Goal: Task Accomplishment & Management: Manage account settings

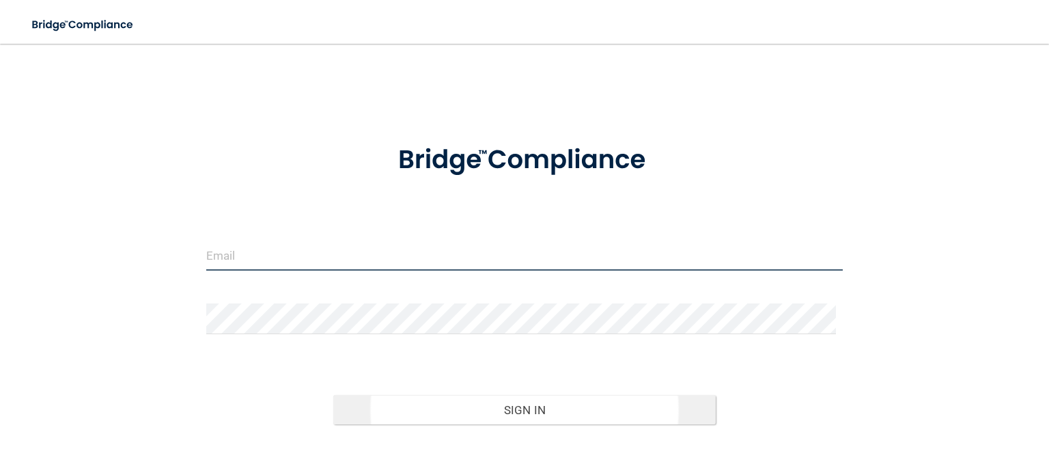
type input "[EMAIL_ADDRESS][DOMAIN_NAME]"
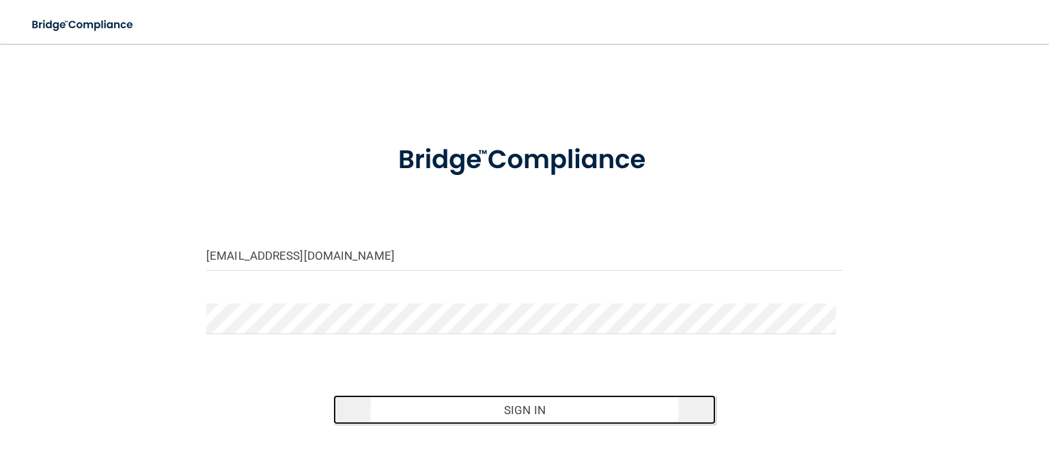
click at [511, 407] on button "Sign In" at bounding box center [524, 410] width 382 height 30
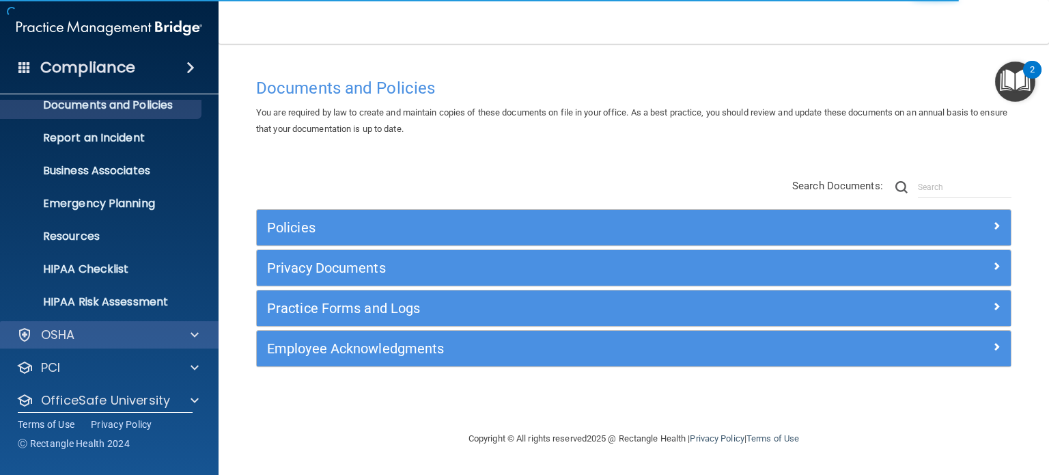
scroll to position [92, 0]
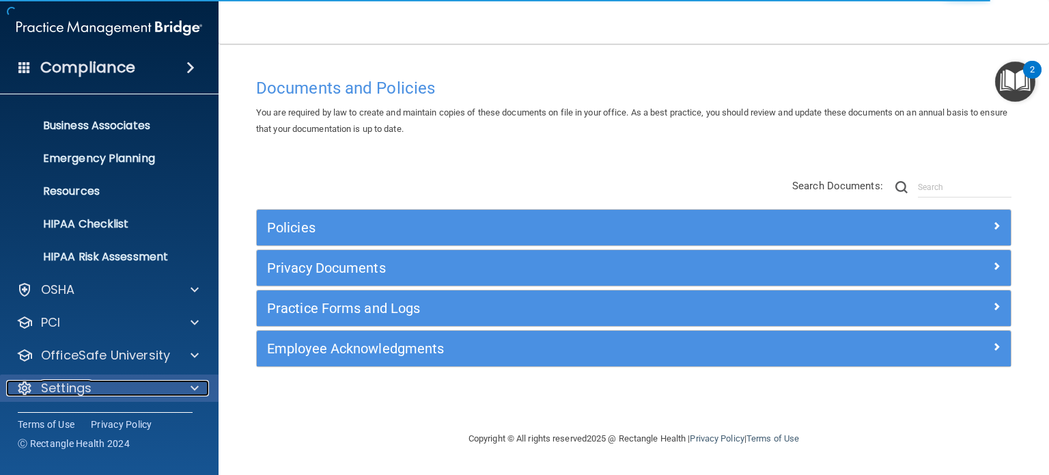
click at [135, 385] on div "Settings" at bounding box center [90, 388] width 169 height 16
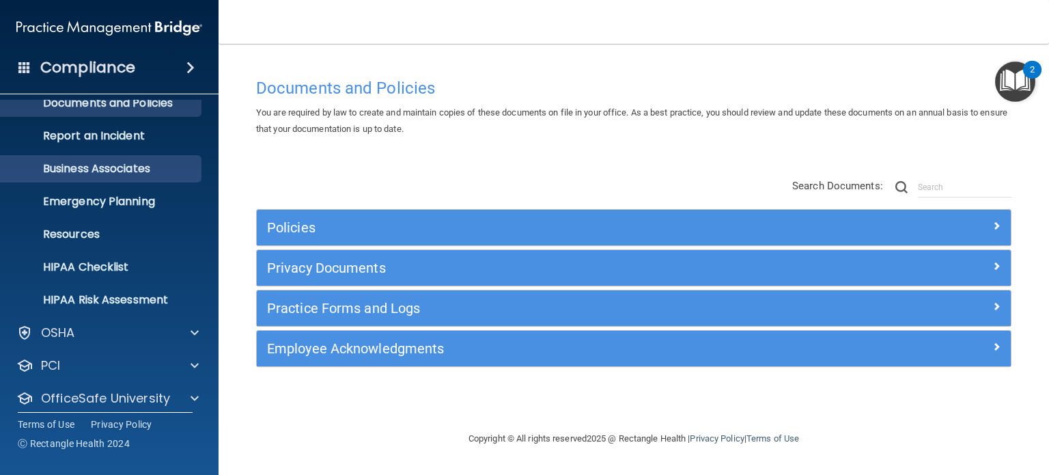
scroll to position [0, 0]
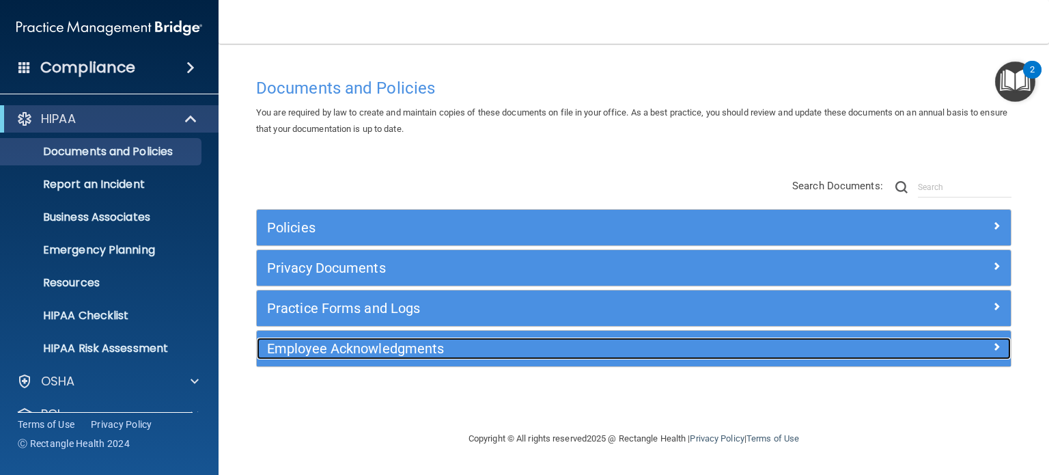
click at [301, 352] on h5 "Employee Acknowledgments" at bounding box center [539, 348] width 545 height 15
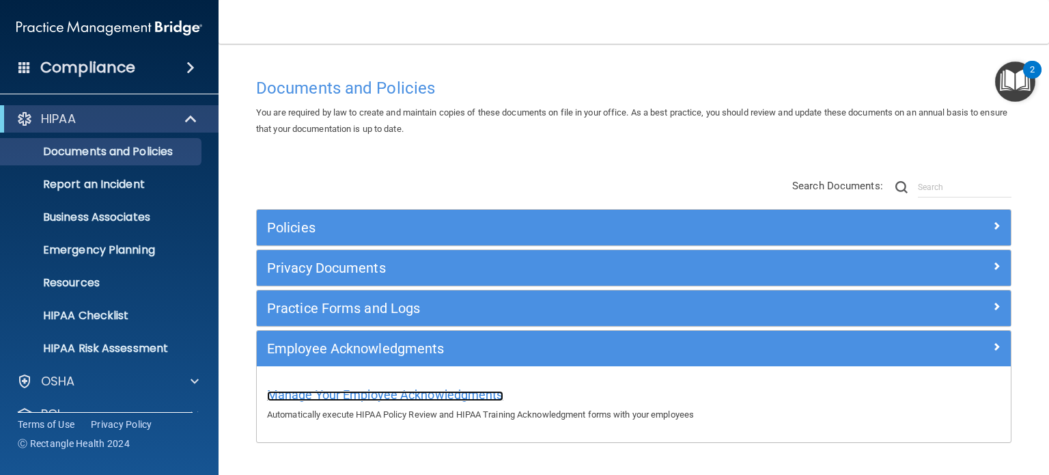
click at [307, 400] on span "Manage Your Employee Acknowledgments" at bounding box center [385, 394] width 236 height 14
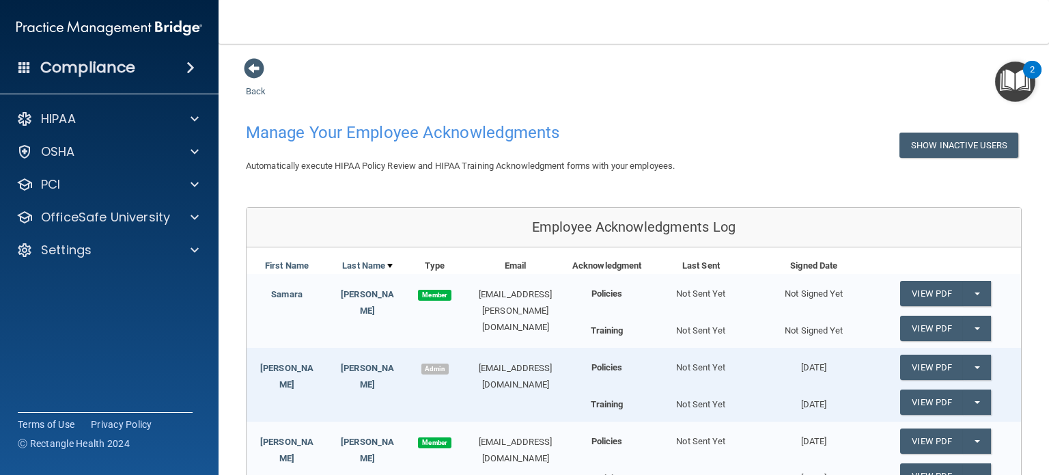
click at [308, 291] on div "Samara" at bounding box center [287, 294] width 81 height 16
click at [366, 289] on link "Cassidy" at bounding box center [367, 302] width 53 height 27
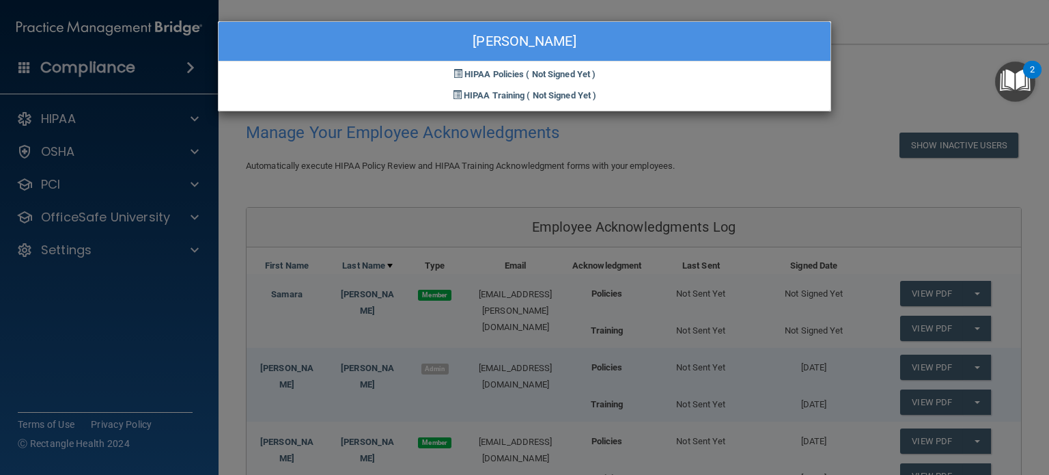
click at [634, 150] on div "Samara Cassidy HIPAA Policies ( Not Signed Yet ) HIPAA Training ( Not Signed Ye…" at bounding box center [524, 237] width 1049 height 475
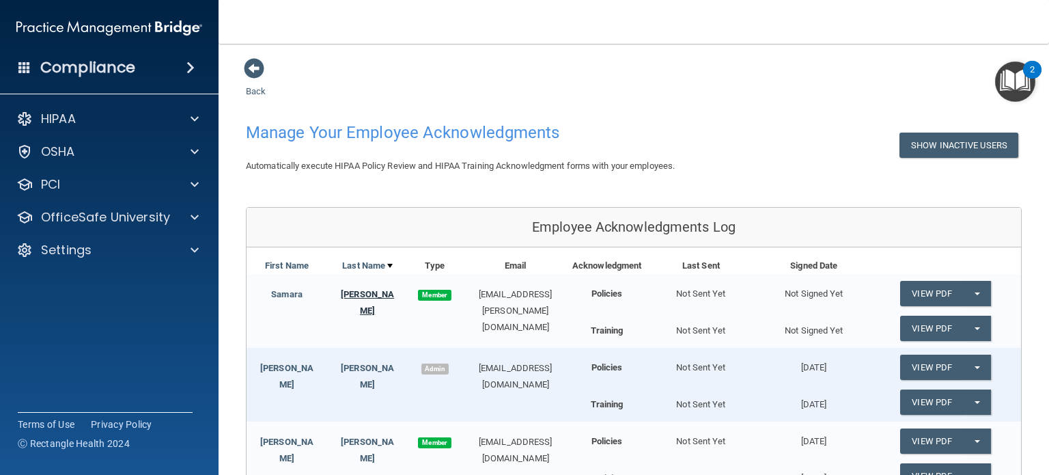
click at [364, 290] on link "Cassidy" at bounding box center [367, 302] width 53 height 27
click at [364, 290] on div "Samara Cassidy HIPAA Policies ( Not Signed Yet ) HIPAA Training ( Not Signed Ye…" at bounding box center [524, 237] width 1049 height 475
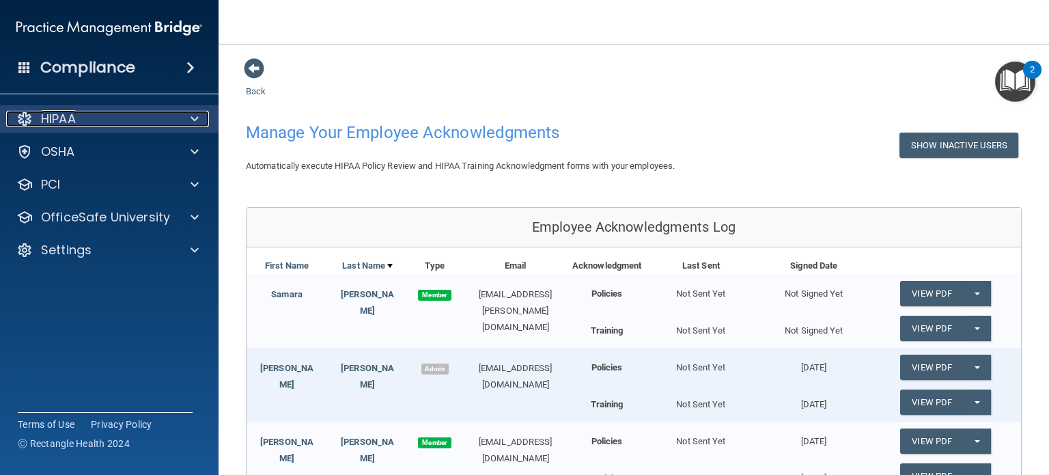
click at [81, 120] on div "HIPAA" at bounding box center [90, 119] width 169 height 16
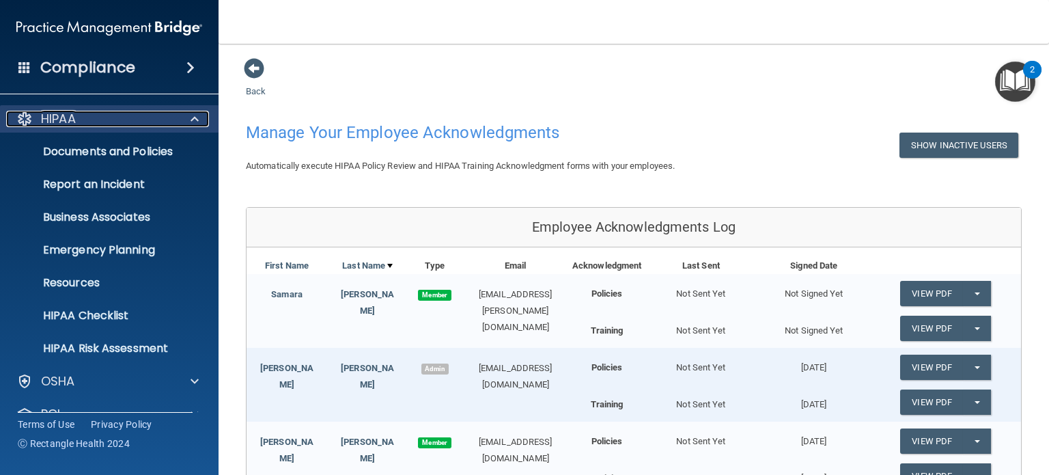
click at [81, 120] on div "HIPAA" at bounding box center [90, 119] width 169 height 16
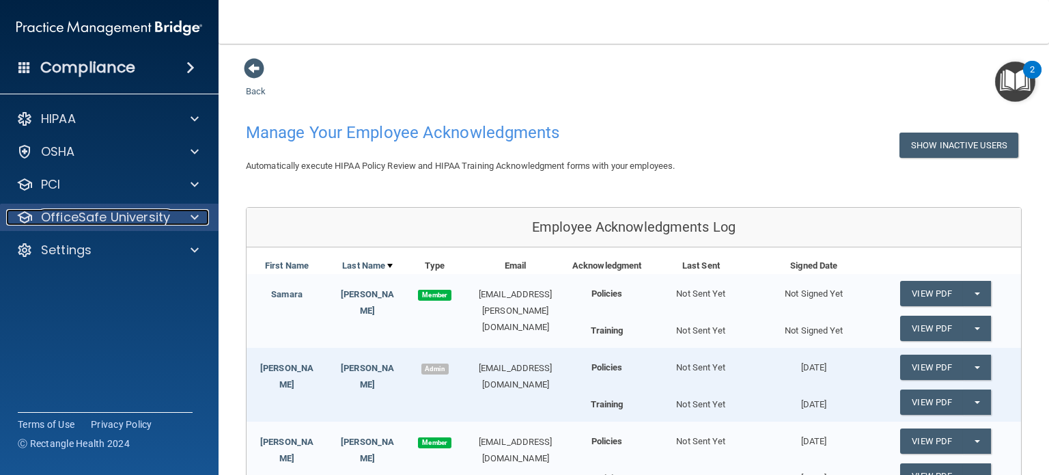
click at [115, 223] on p "OfficeSafe University" at bounding box center [105, 217] width 129 height 16
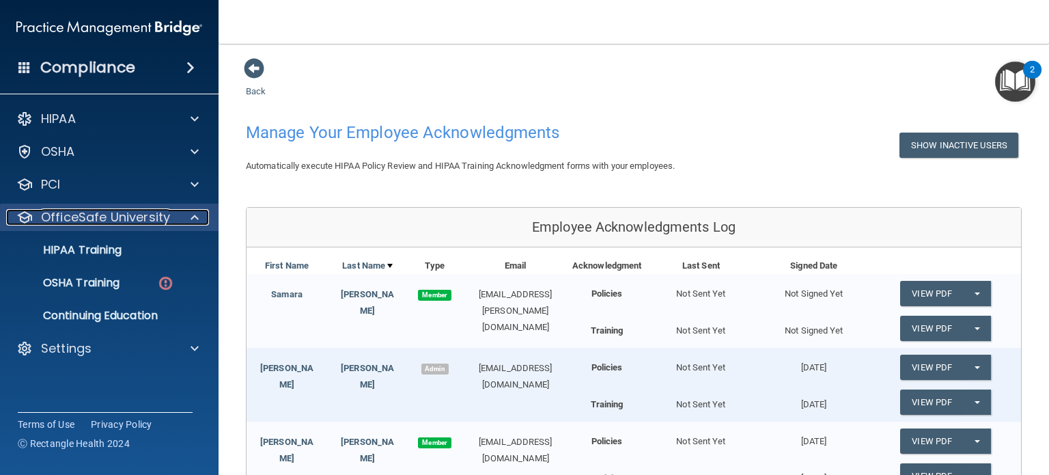
click at [116, 220] on p "OfficeSafe University" at bounding box center [105, 217] width 129 height 16
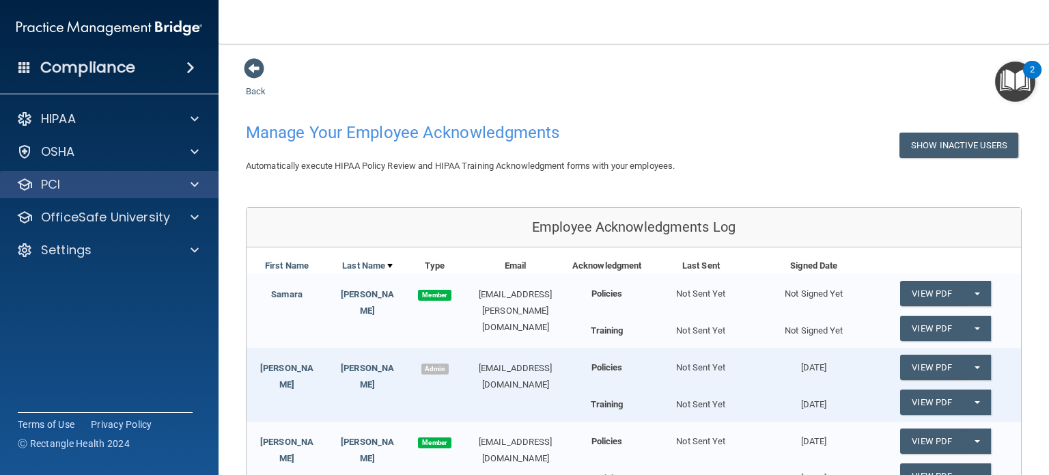
click at [111, 196] on div "PCI" at bounding box center [109, 184] width 219 height 27
click at [193, 182] on span at bounding box center [195, 184] width 8 height 16
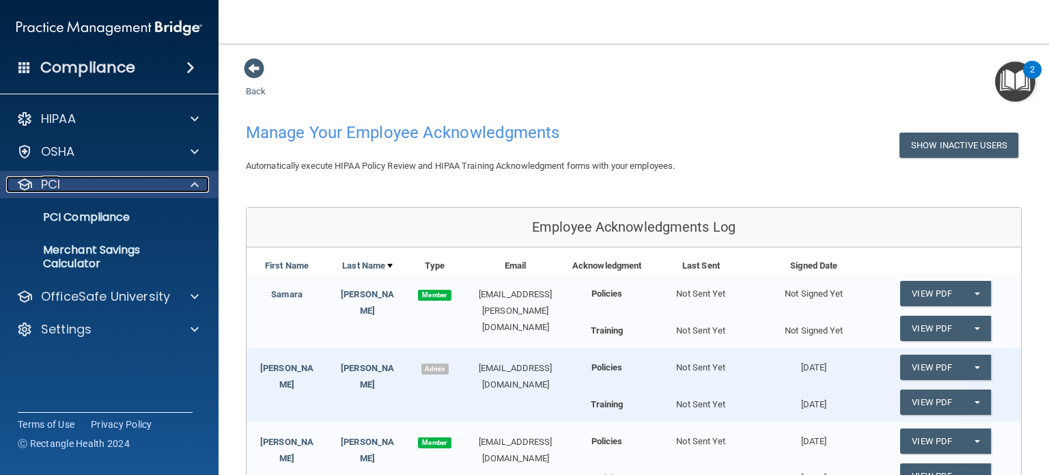
click at [193, 182] on span at bounding box center [195, 184] width 8 height 16
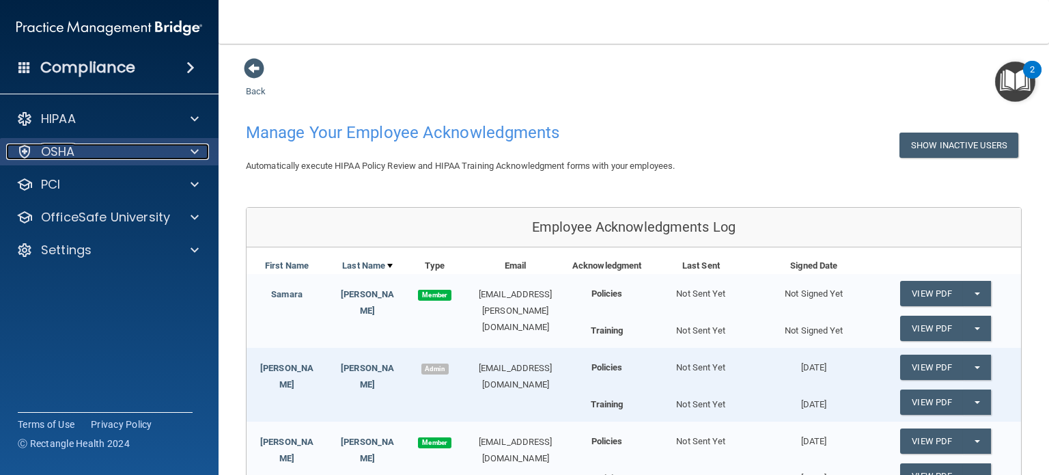
click at [196, 154] on span at bounding box center [195, 151] width 8 height 16
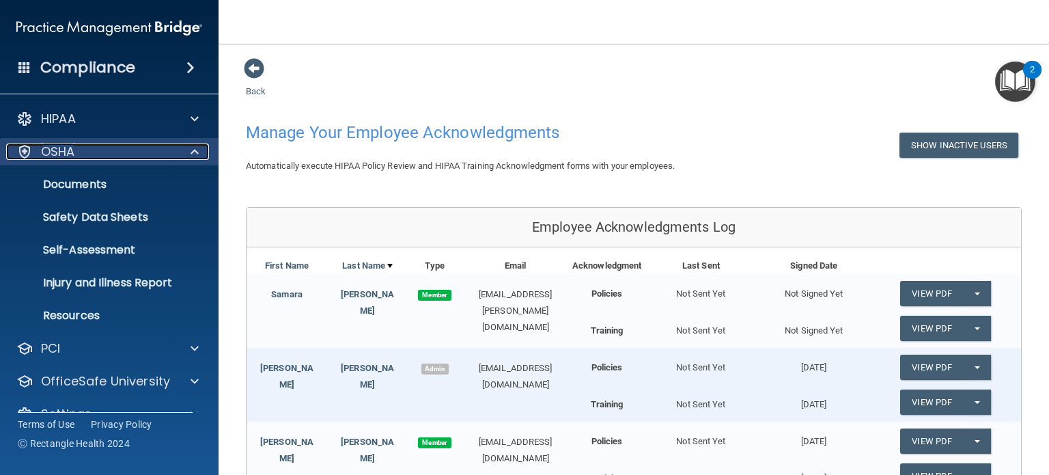
click at [196, 154] on span at bounding box center [195, 151] width 8 height 16
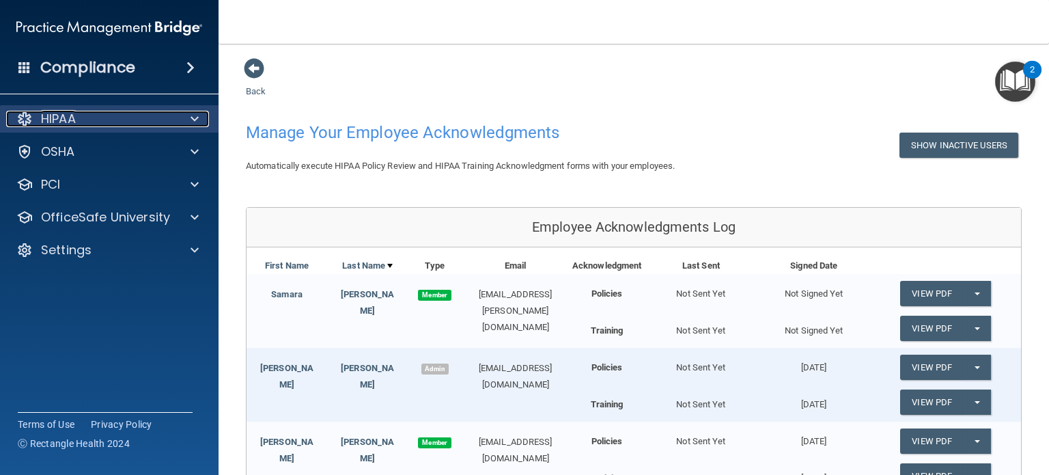
click at [193, 120] on span at bounding box center [195, 119] width 8 height 16
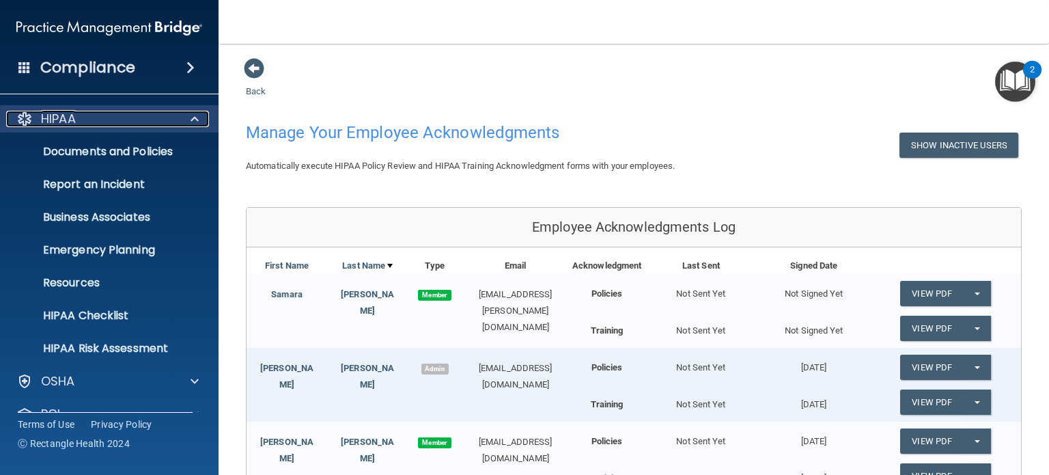
click at [193, 120] on span at bounding box center [195, 119] width 8 height 16
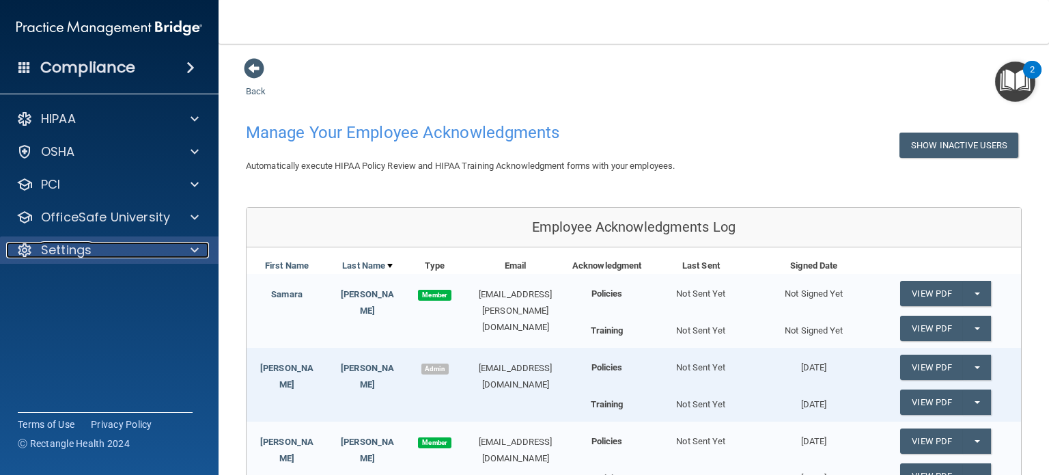
click at [191, 251] on span at bounding box center [195, 250] width 8 height 16
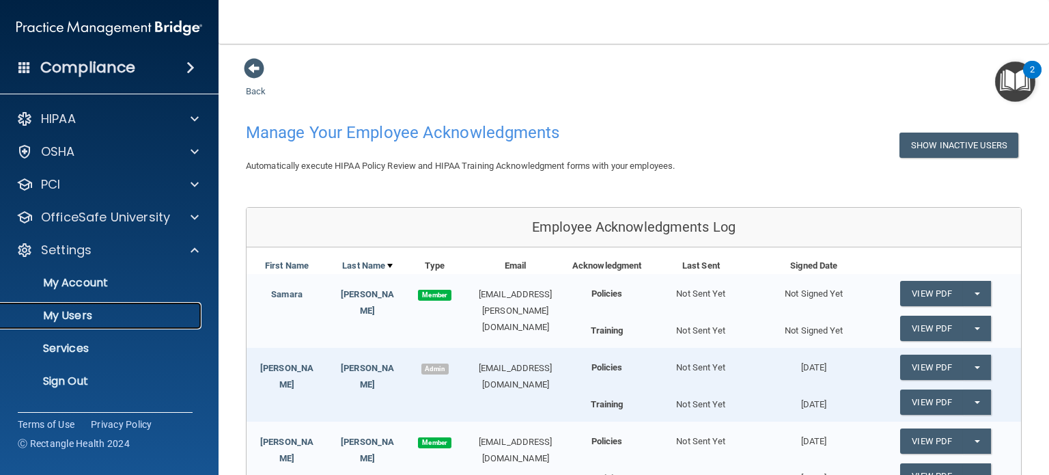
click at [145, 307] on link "My Users" at bounding box center [93, 315] width 215 height 27
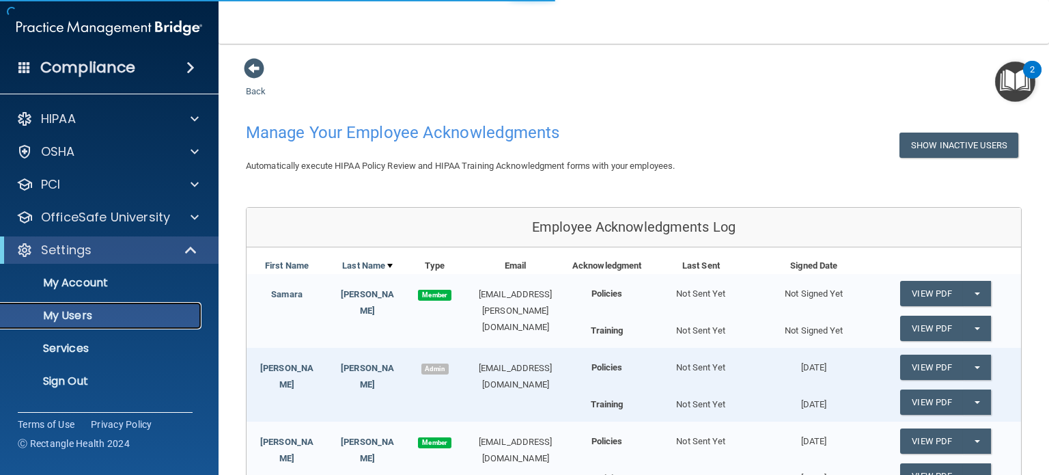
select select "20"
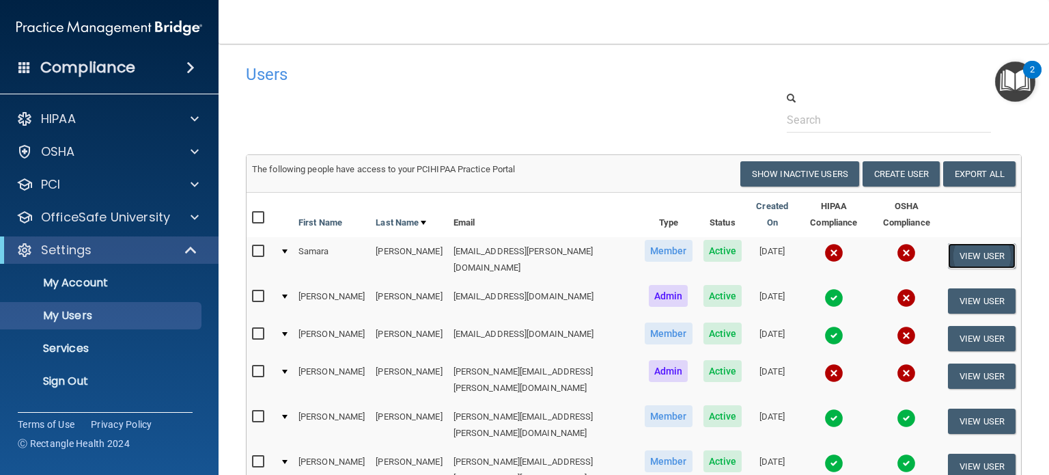
click at [970, 243] on button "View User" at bounding box center [982, 255] width 68 height 25
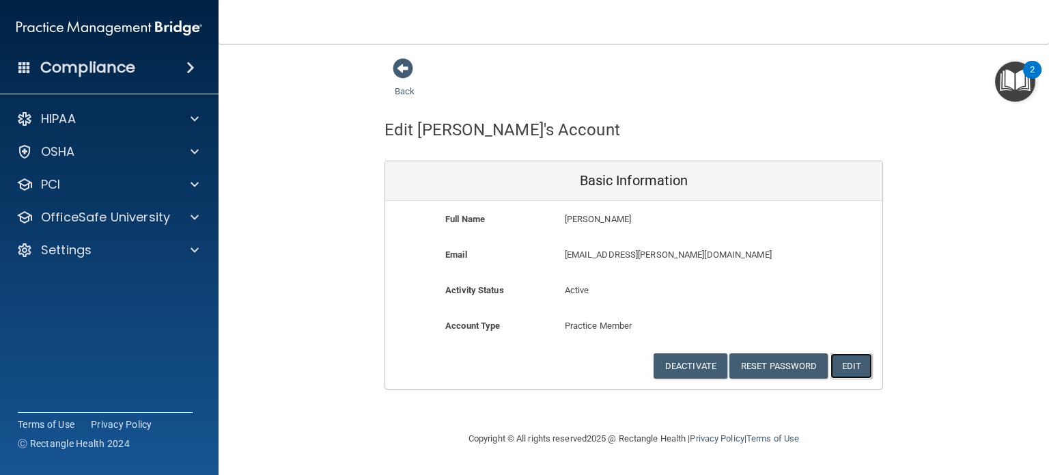
click at [859, 370] on button "Edit" at bounding box center [852, 365] width 42 height 25
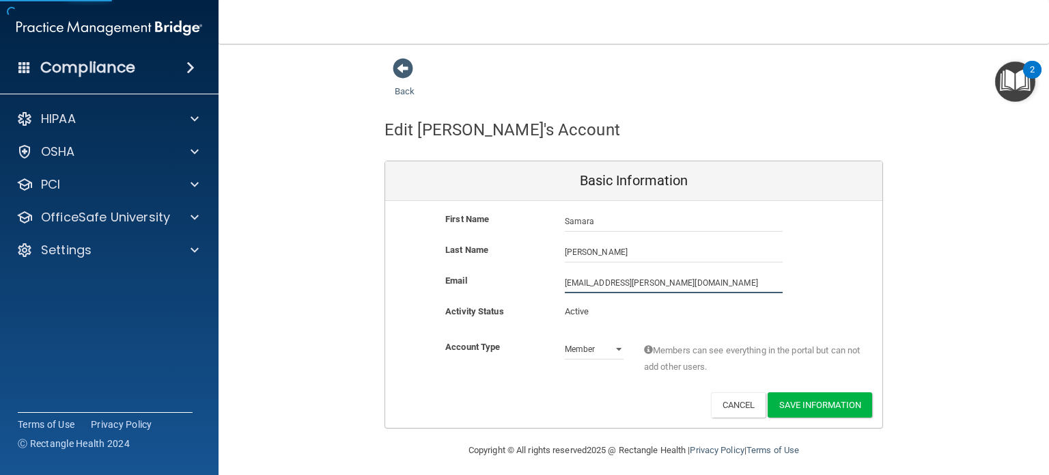
click at [642, 275] on input "samara.cassidy@tcdcohio.com" at bounding box center [674, 283] width 218 height 20
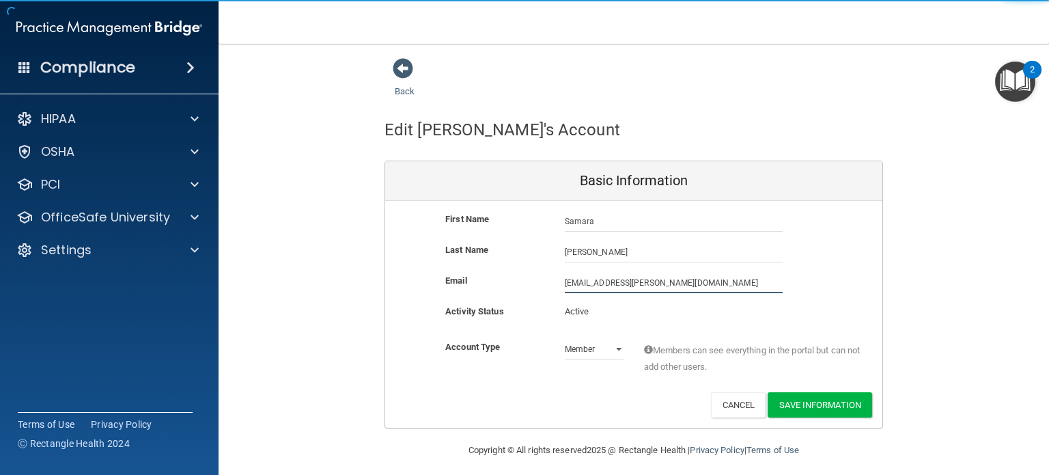
click at [642, 275] on input "samara.cassidy@tcdcohio.com" at bounding box center [674, 283] width 218 height 20
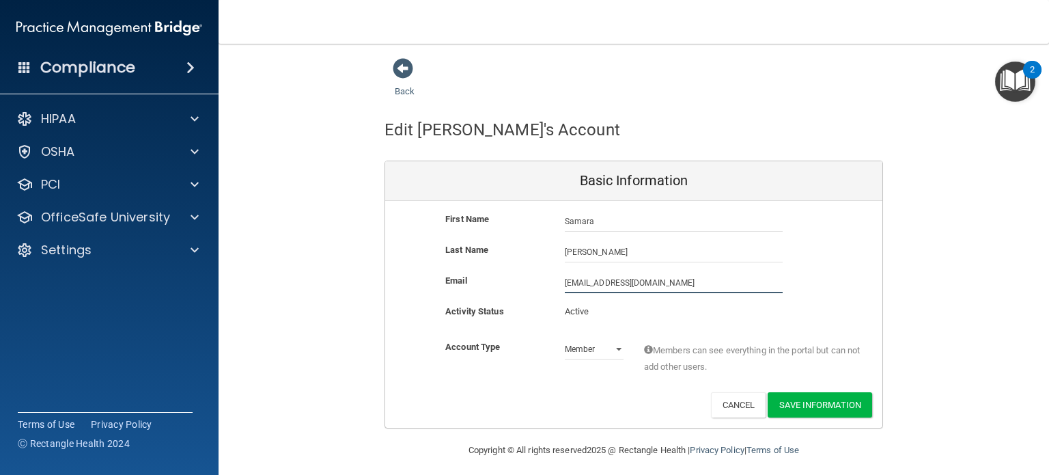
click at [566, 281] on input "sbcassidy22@gmail.com" at bounding box center [674, 283] width 218 height 20
type input "sncassidy22@gmail.com"
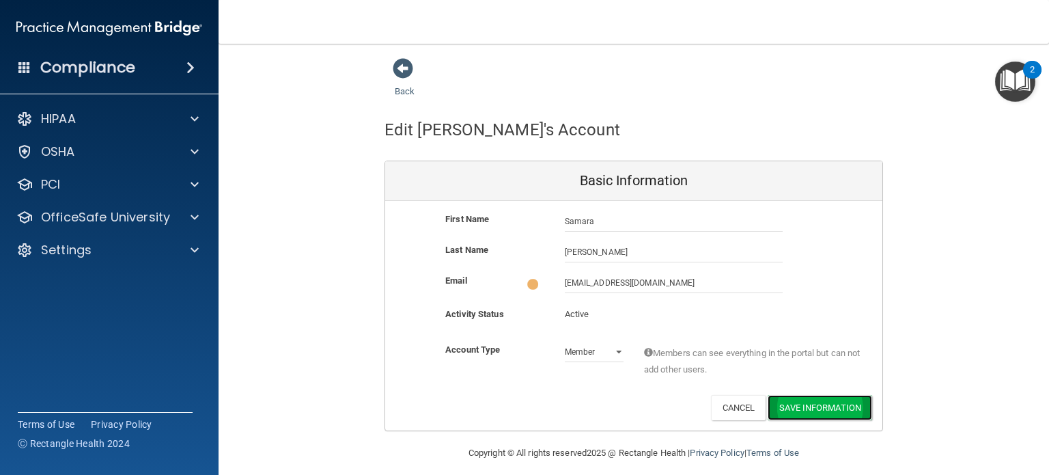
click at [806, 412] on button "Save Information" at bounding box center [820, 407] width 105 height 25
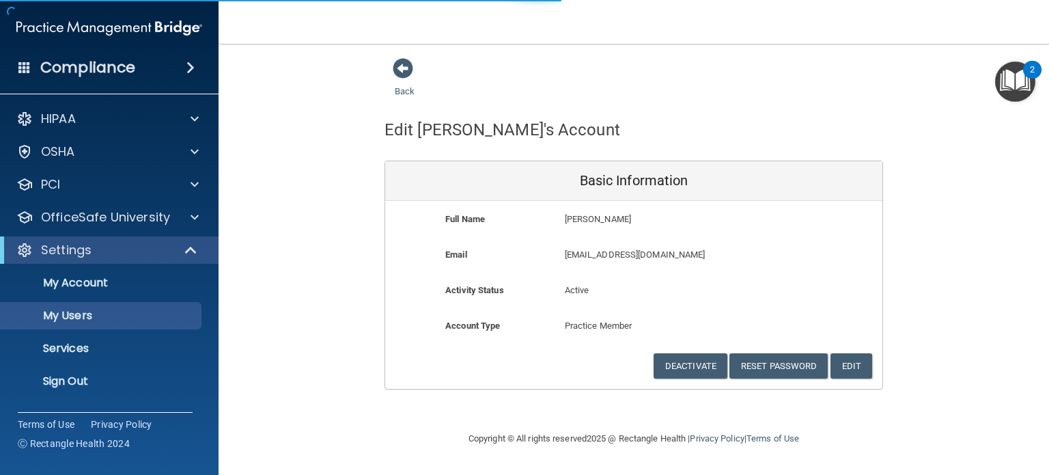
select select "20"
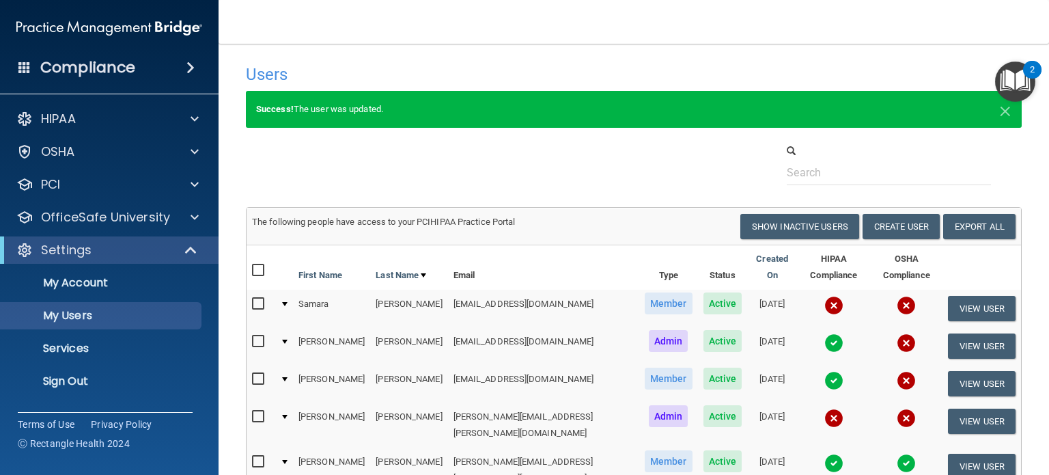
click at [262, 299] on input "checkbox" at bounding box center [260, 304] width 16 height 11
checkbox input "true"
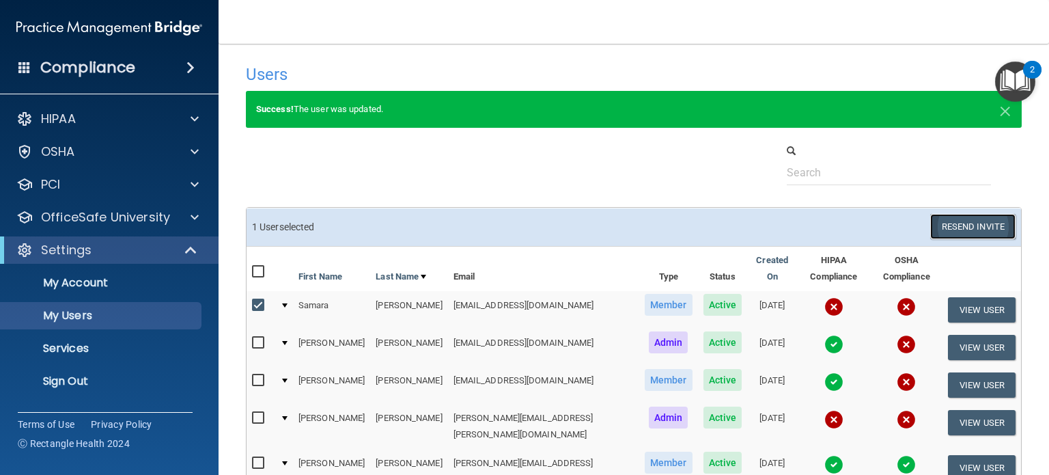
click at [975, 223] on button "Resend Invite" at bounding box center [972, 226] width 85 height 25
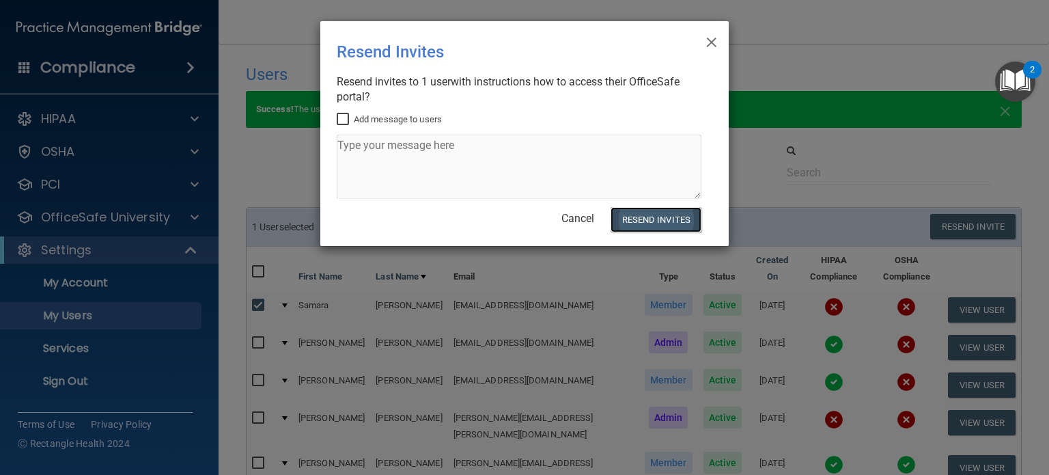
click at [678, 225] on button "Resend Invites" at bounding box center [656, 219] width 91 height 25
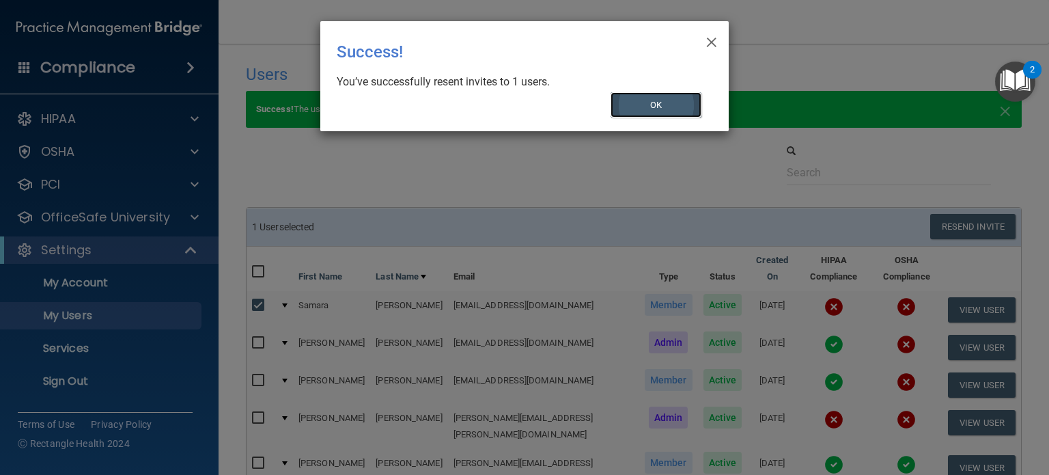
click at [691, 102] on button "OK" at bounding box center [657, 104] width 92 height 25
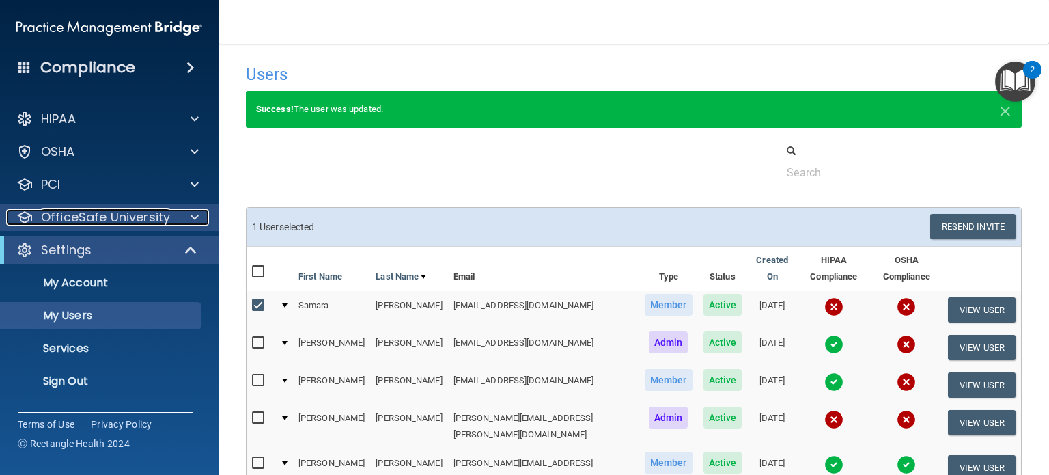
click at [163, 211] on p "OfficeSafe University" at bounding box center [105, 217] width 129 height 16
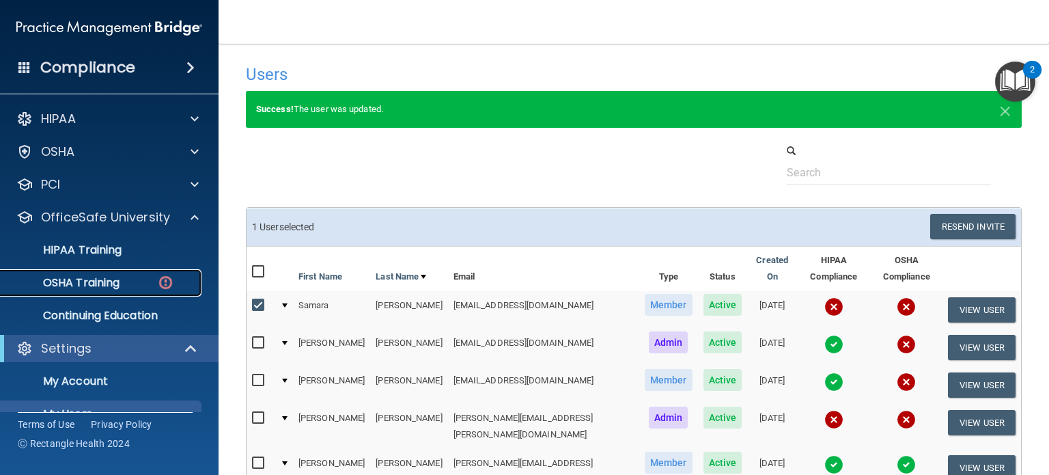
click at [111, 289] on p "OSHA Training" at bounding box center [64, 283] width 111 height 14
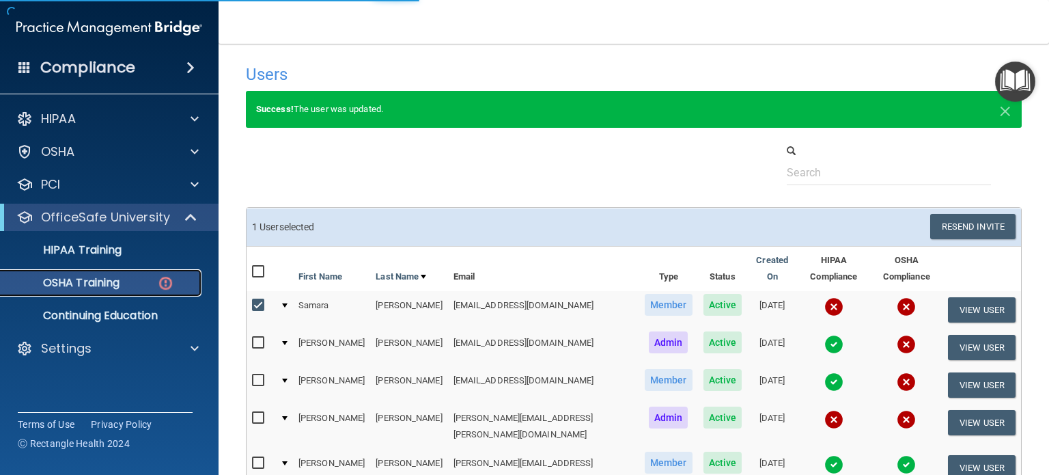
click at [115, 292] on link "OSHA Training" at bounding box center [93, 282] width 215 height 27
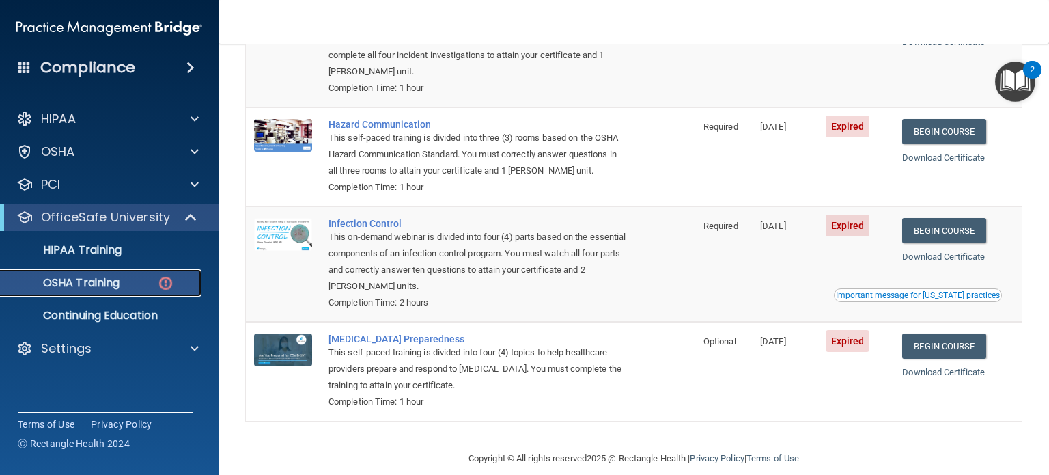
scroll to position [205, 0]
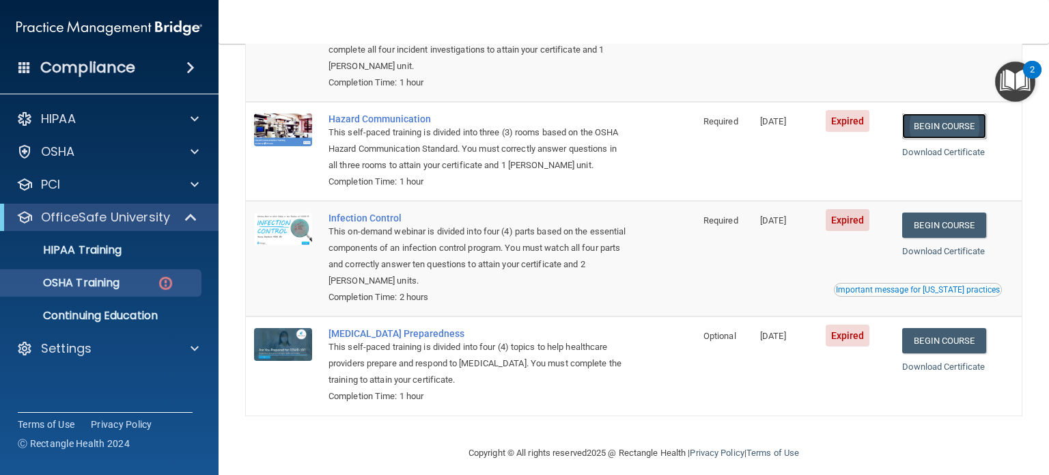
click at [928, 128] on link "Begin Course" at bounding box center [943, 125] width 83 height 25
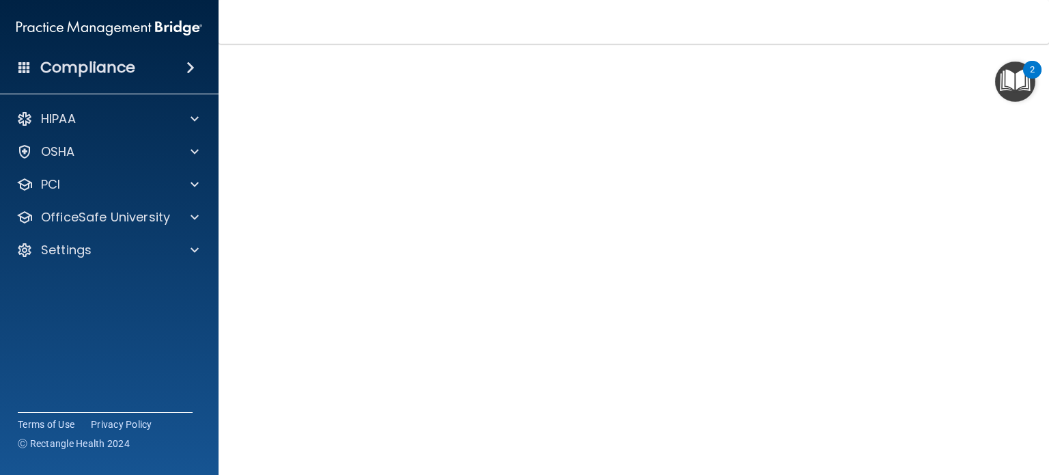
scroll to position [141, 0]
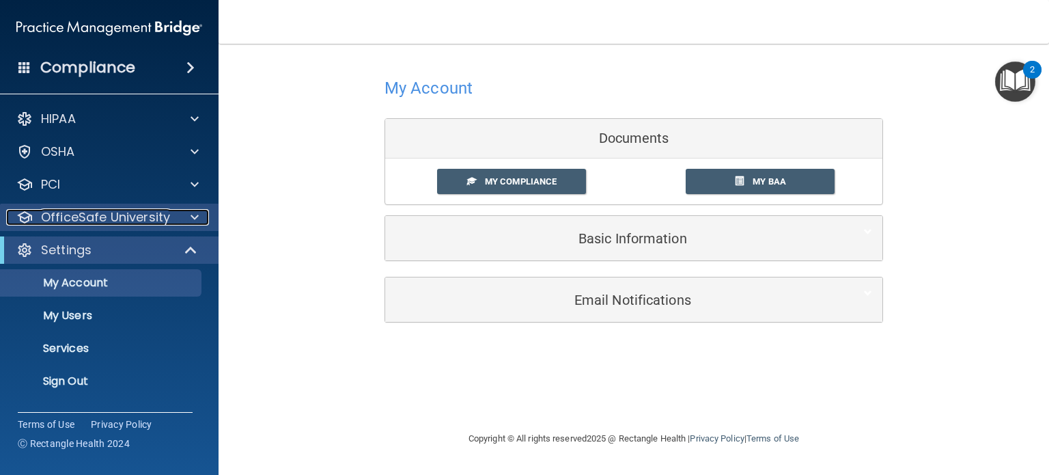
click at [87, 222] on p "OfficeSafe University" at bounding box center [105, 217] width 129 height 16
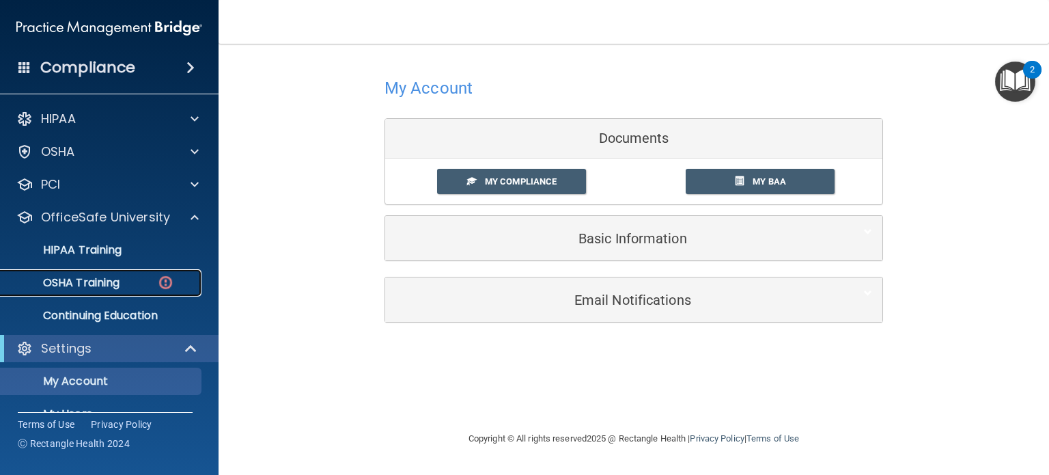
click at [91, 285] on p "OSHA Training" at bounding box center [64, 283] width 111 height 14
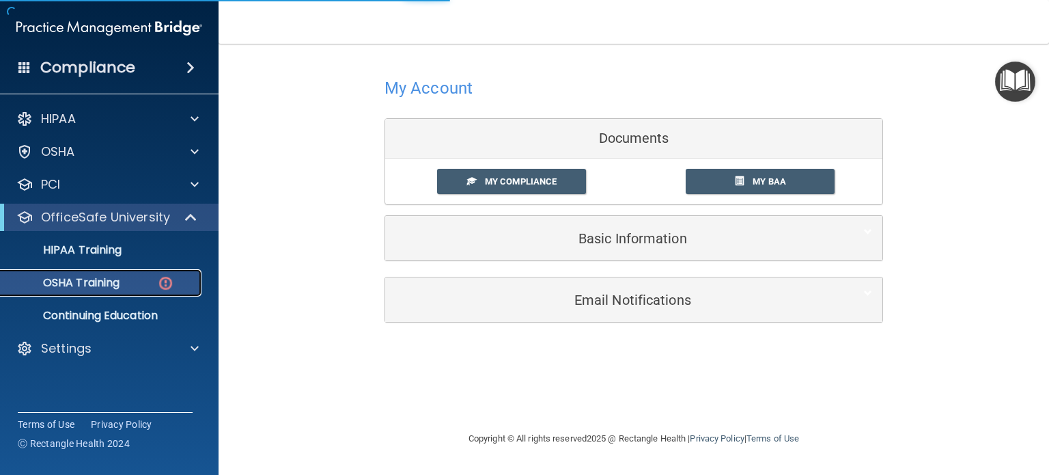
click at [91, 285] on p "OSHA Training" at bounding box center [64, 283] width 111 height 14
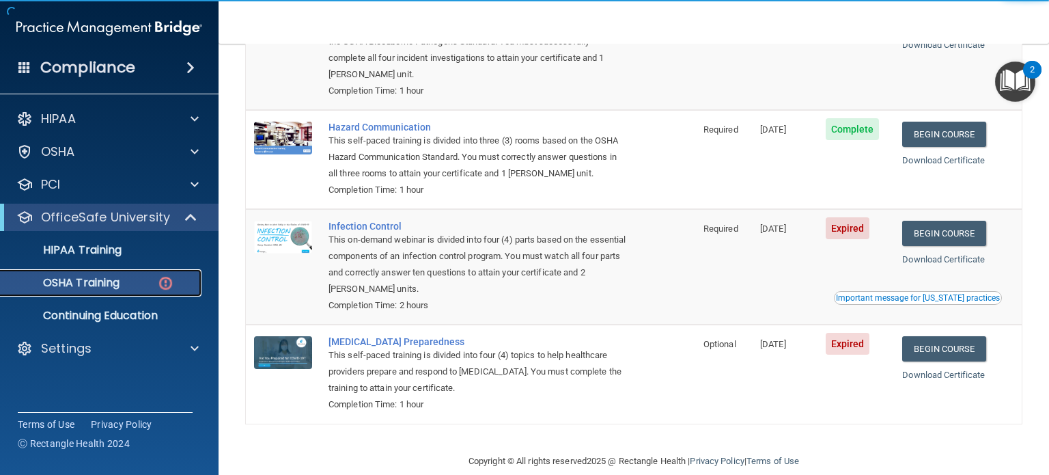
scroll to position [205, 0]
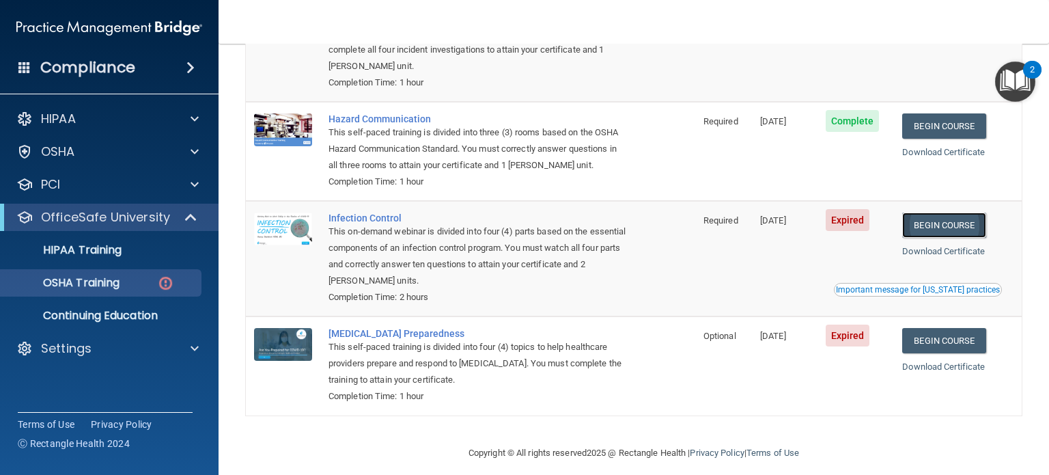
click at [961, 228] on link "Begin Course" at bounding box center [943, 224] width 83 height 25
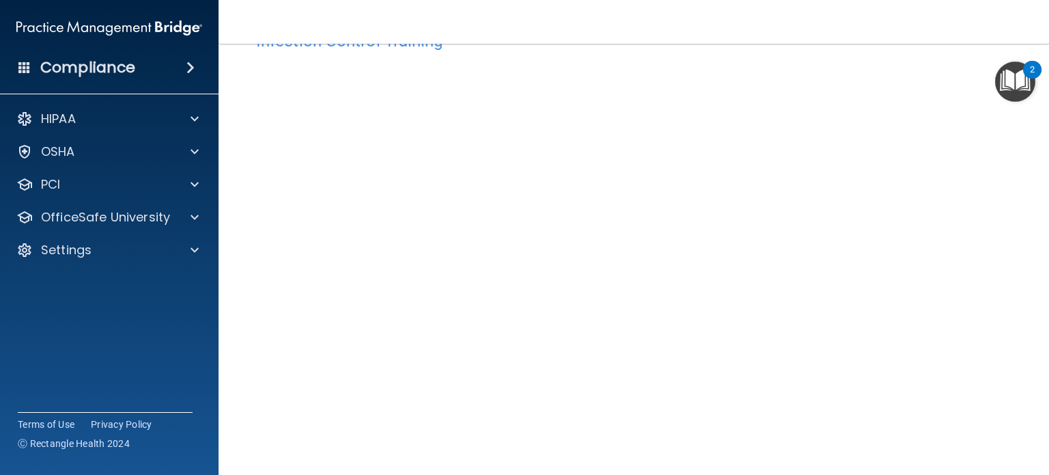
scroll to position [109, 0]
